Goal: Transaction & Acquisition: Purchase product/service

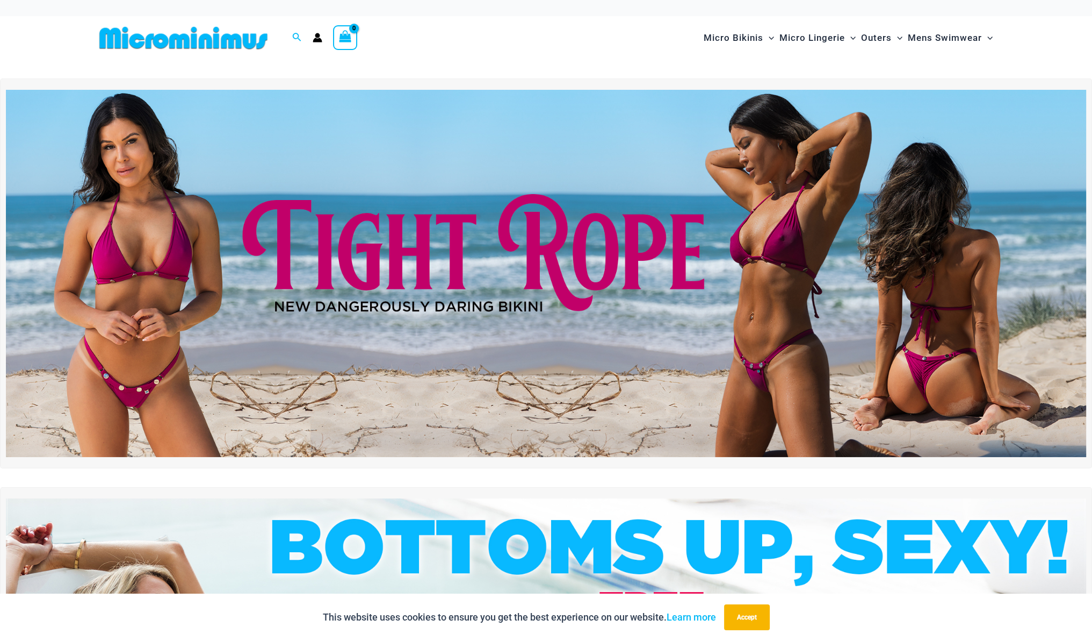
click at [464, 353] on img at bounding box center [546, 273] width 1081 height 367
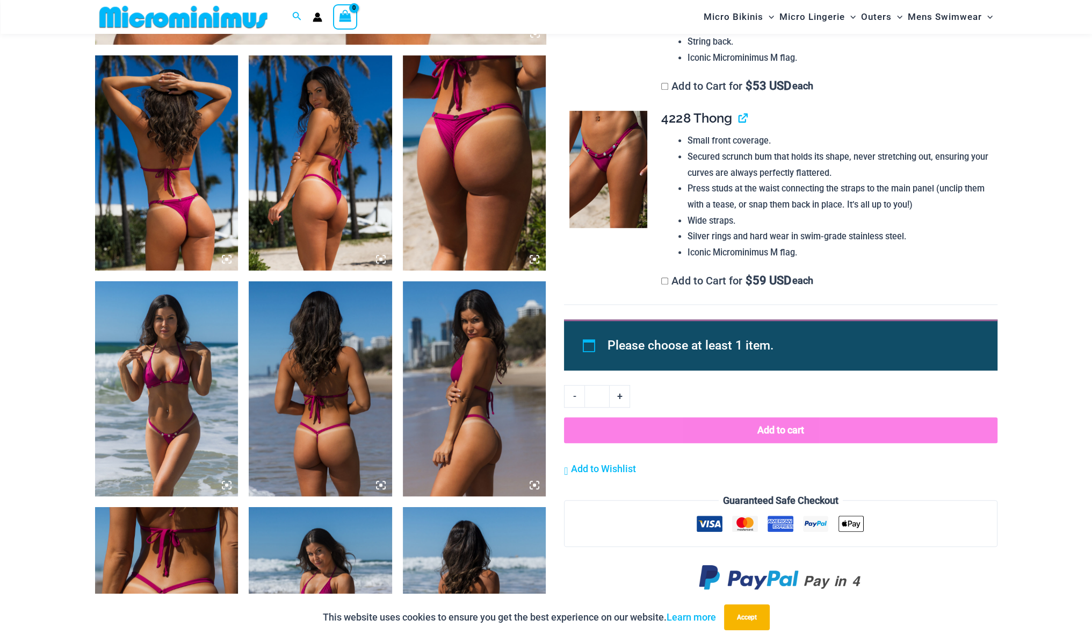
scroll to position [752, 0]
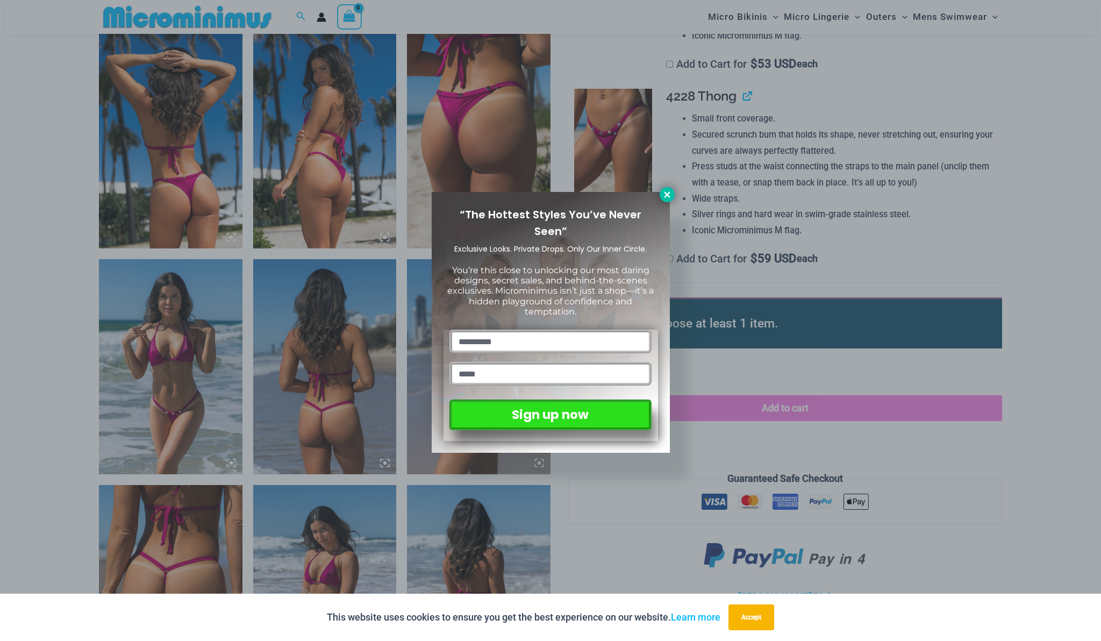
click at [666, 194] on icon at bounding box center [667, 194] width 6 height 6
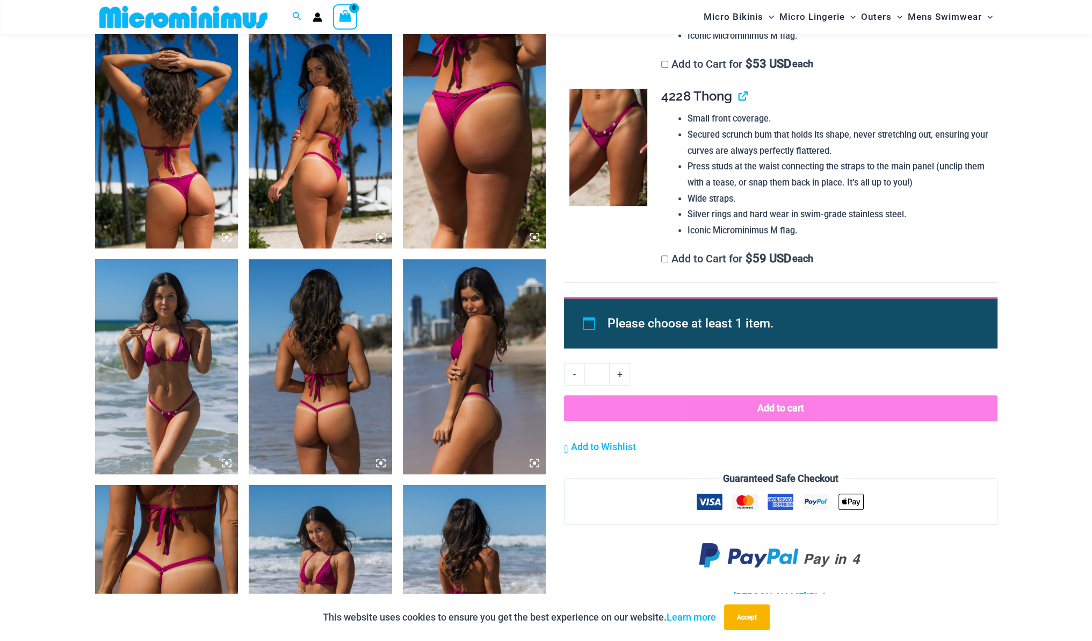
click at [183, 379] on img at bounding box center [166, 366] width 143 height 215
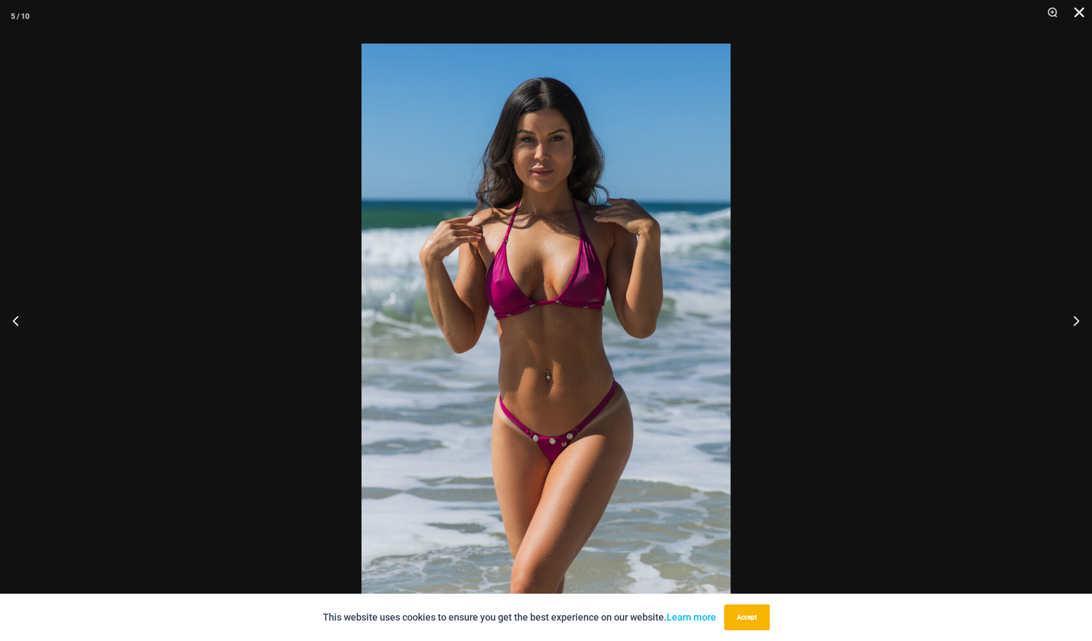
click at [1077, 11] on button "Close" at bounding box center [1075, 16] width 27 height 32
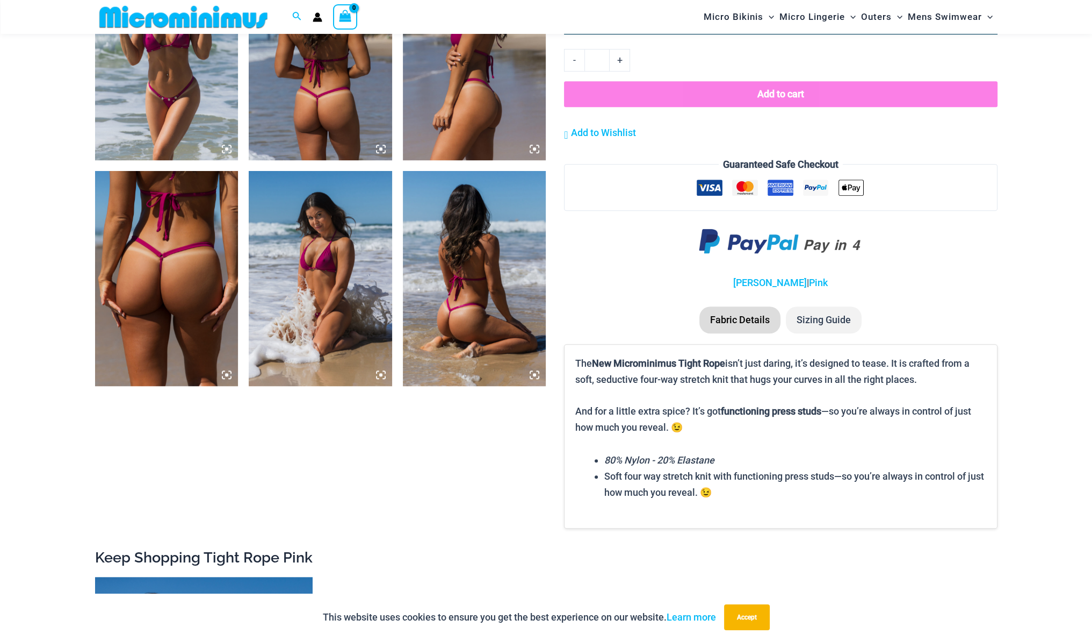
scroll to position [1075, 0]
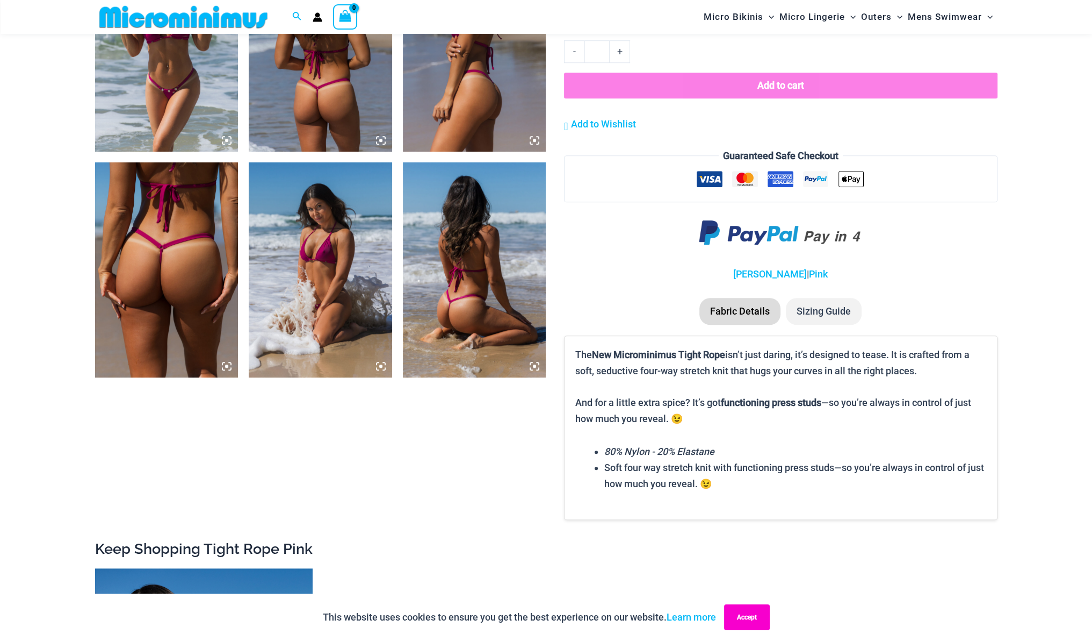
click at [747, 617] on button "Accept" at bounding box center [747, 617] width 46 height 26
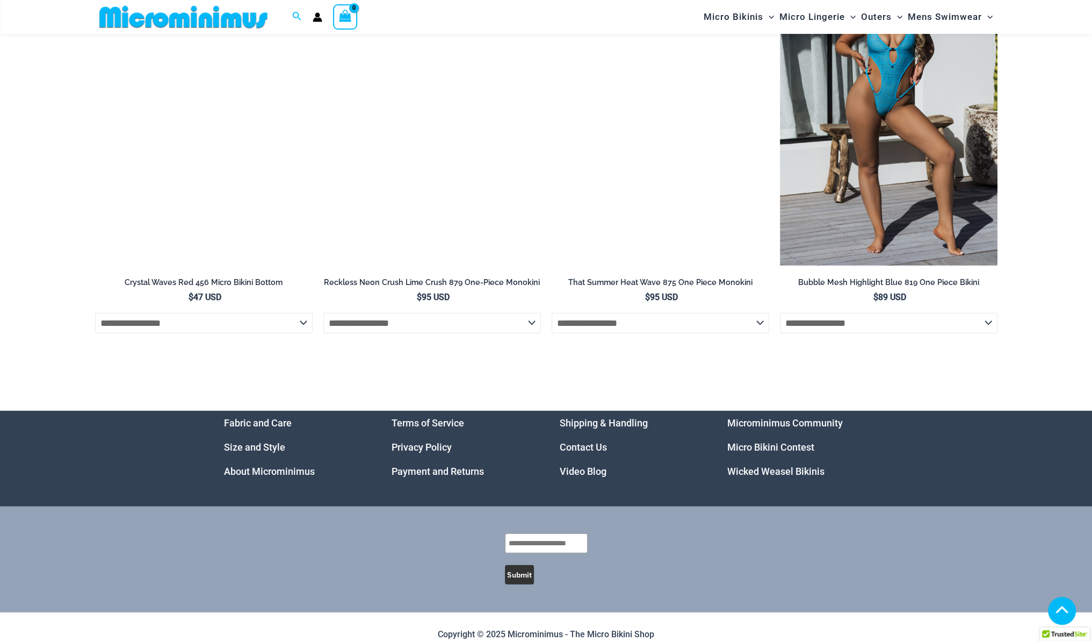
scroll to position [4088, 0]
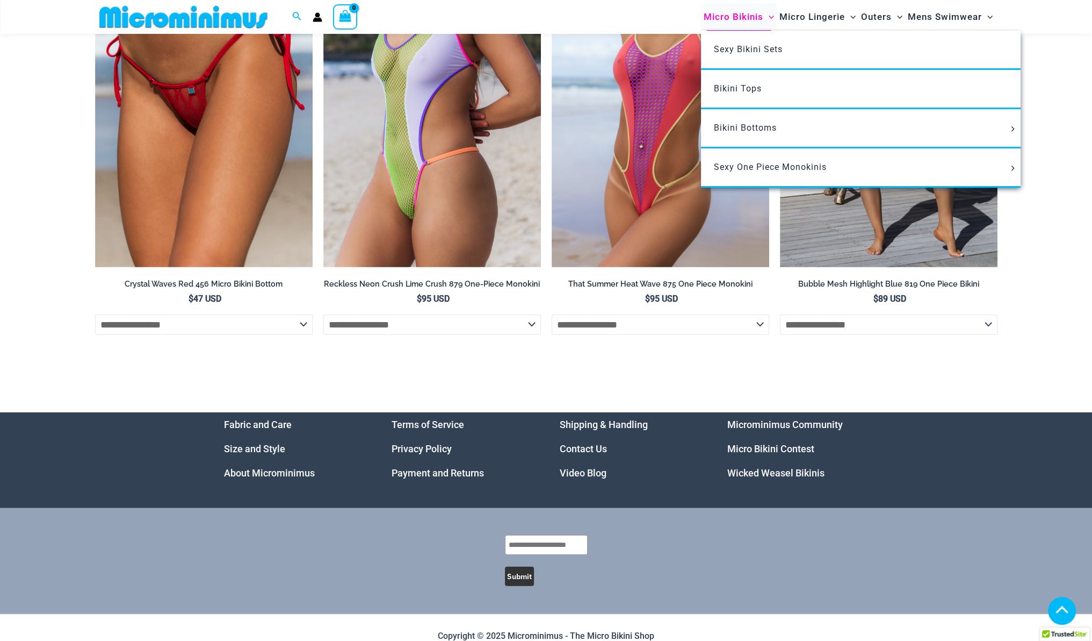
click at [731, 13] on span "Micro Bikinis" at bounding box center [734, 16] width 60 height 27
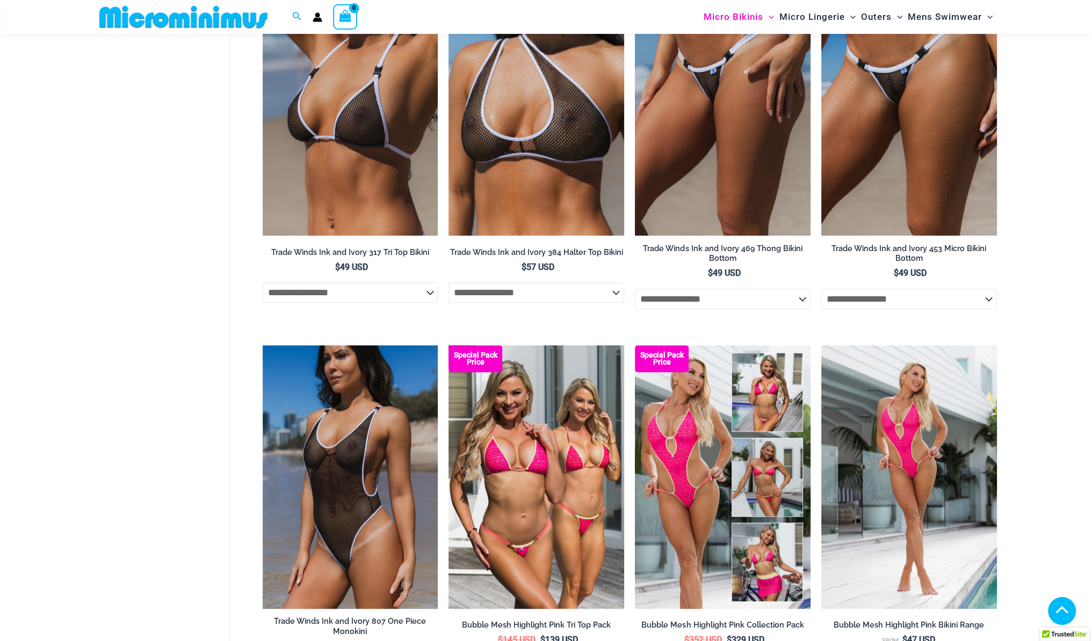
scroll to position [1118, 0]
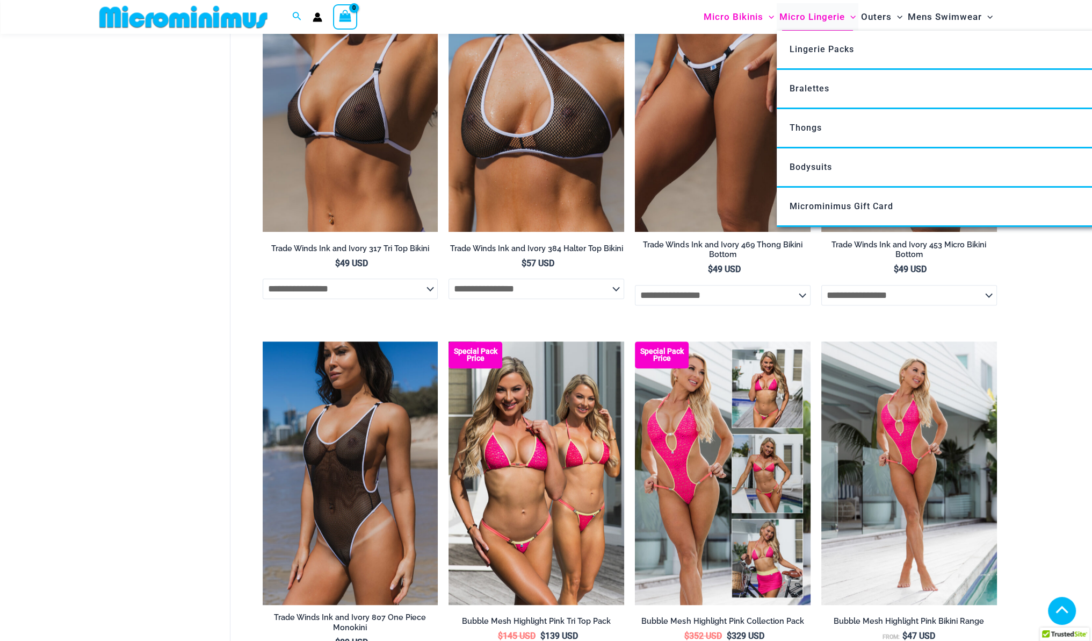
click at [791, 14] on span "Micro Lingerie" at bounding box center [813, 16] width 66 height 27
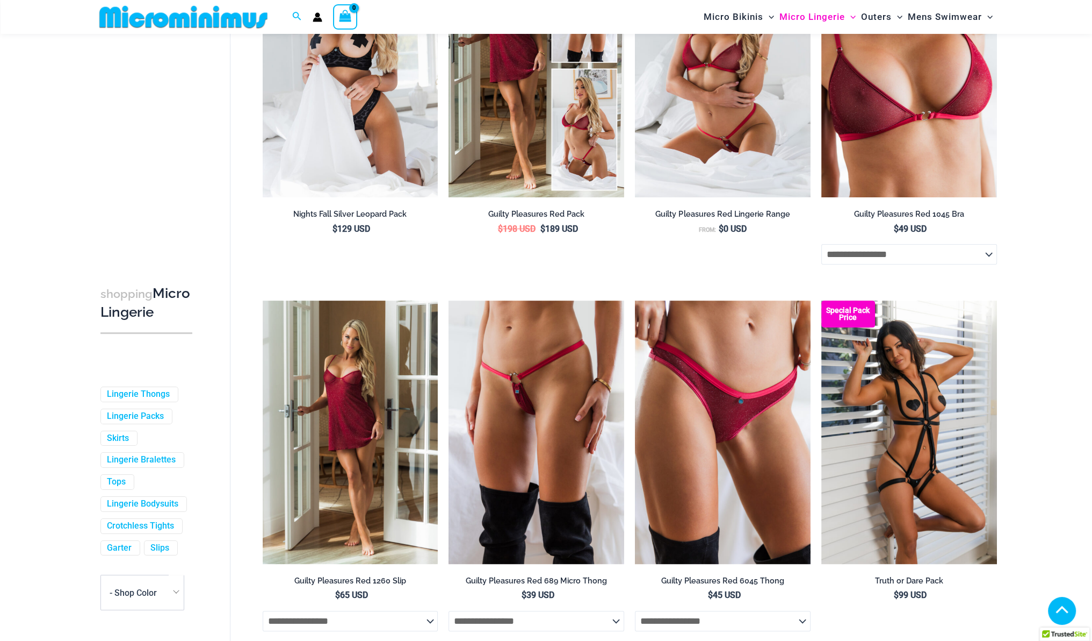
scroll to position [301, 0]
